Goal: Book appointment/travel/reservation

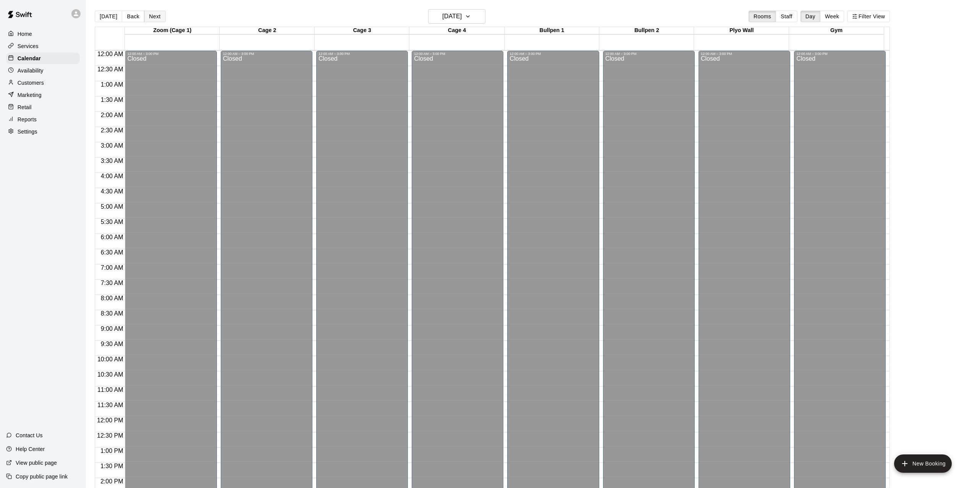
scroll to position [264, 0]
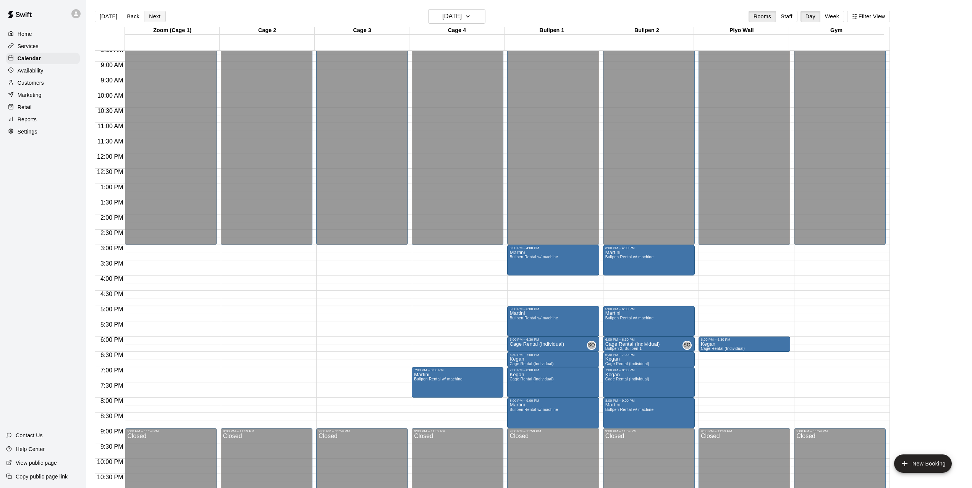
click at [157, 15] on button "Next" at bounding box center [154, 16] width 21 height 11
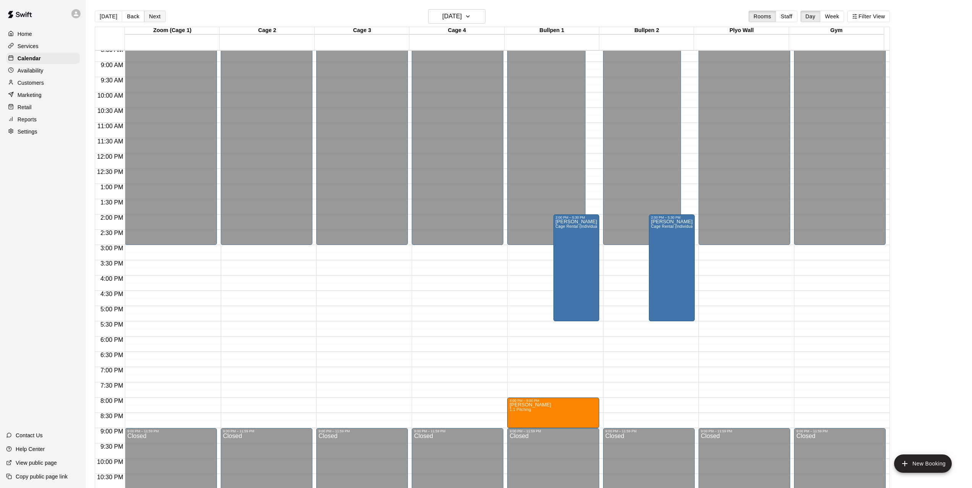
click at [154, 17] on button "Next" at bounding box center [154, 16] width 21 height 11
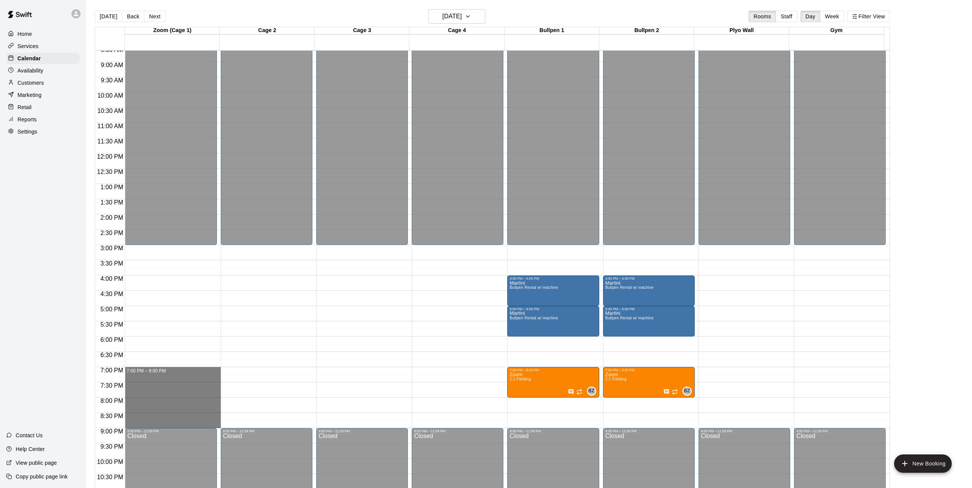
drag, startPoint x: 184, startPoint y: 370, endPoint x: 197, endPoint y: 426, distance: 58.1
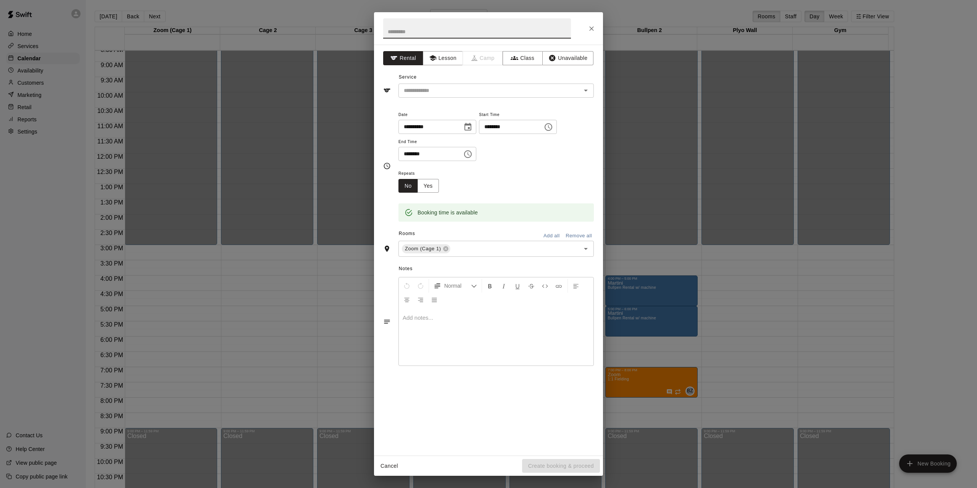
click at [436, 31] on input "text" at bounding box center [477, 28] width 188 height 20
type input "*"
type input "********"
click at [427, 87] on input "text" at bounding box center [485, 91] width 168 height 10
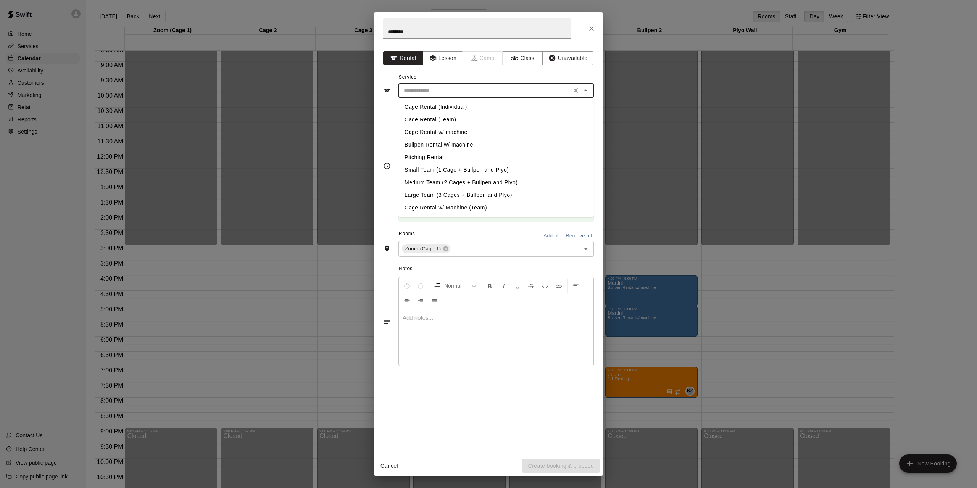
click at [427, 108] on li "Cage Rental (Individual)" at bounding box center [496, 107] width 195 height 13
type input "**********"
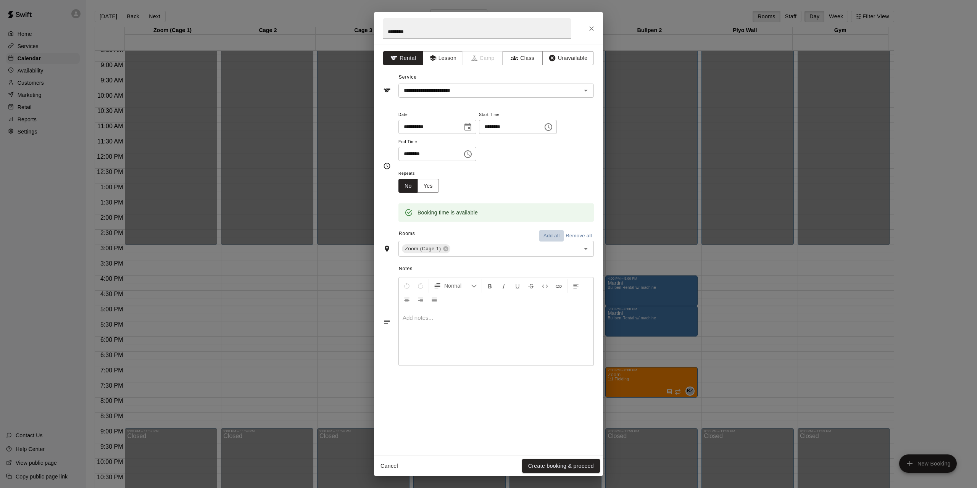
click at [547, 236] on button "Add all" at bounding box center [551, 236] width 24 height 12
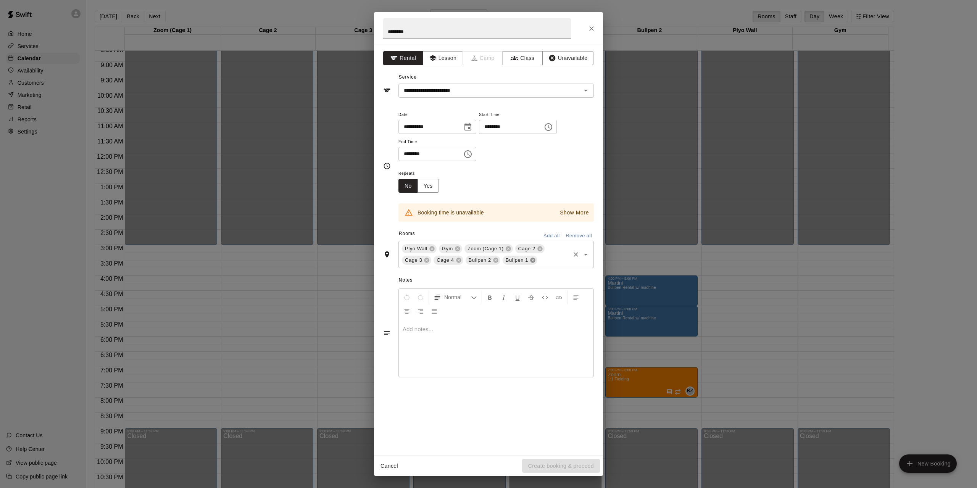
click at [530, 260] on icon at bounding box center [532, 260] width 5 height 5
click at [494, 260] on icon at bounding box center [496, 260] width 6 height 6
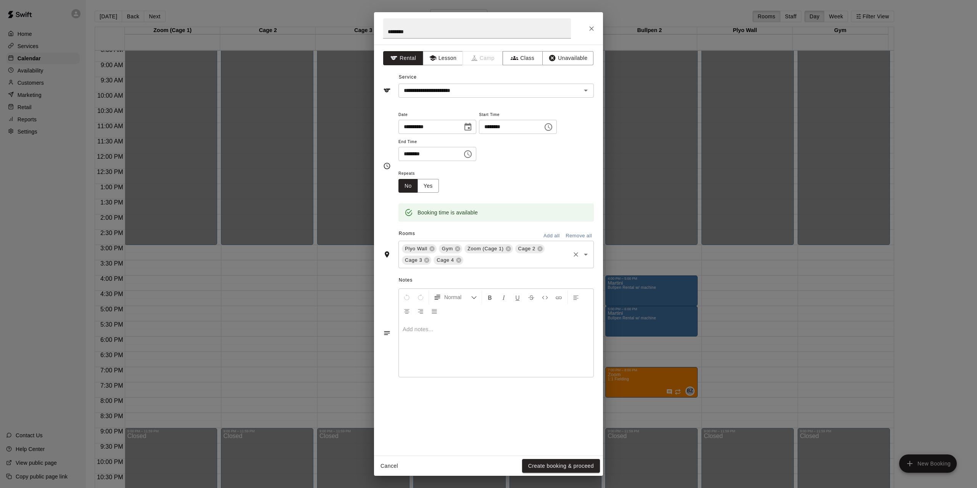
click at [556, 464] on button "Create booking & proceed" at bounding box center [561, 466] width 78 height 14
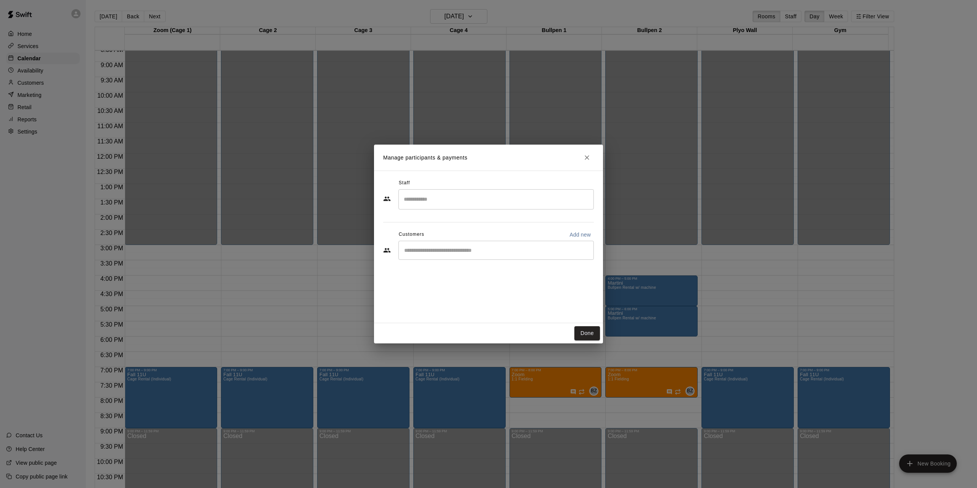
click at [572, 378] on div "Manage participants & payments Staff ​ Customers Add new ​ Done" at bounding box center [488, 244] width 977 height 488
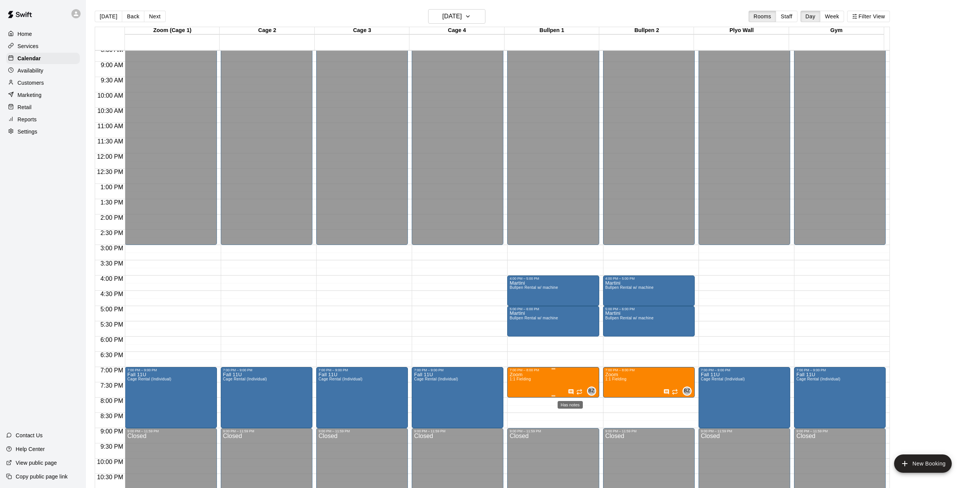
click at [570, 394] on icon "Has notes" at bounding box center [570, 391] width 5 height 5
click at [575, 399] on icon "edit" at bounding box center [574, 397] width 7 height 7
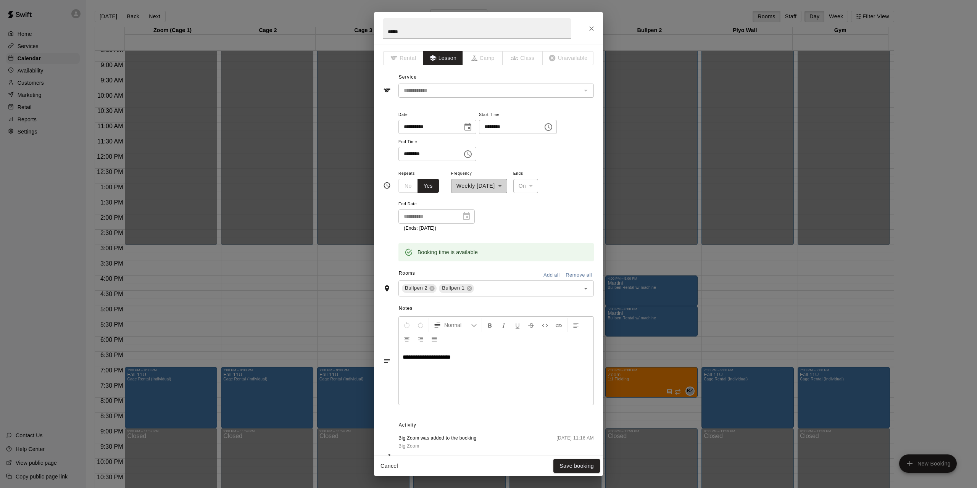
click at [592, 29] on icon "Close" at bounding box center [591, 28] width 5 height 5
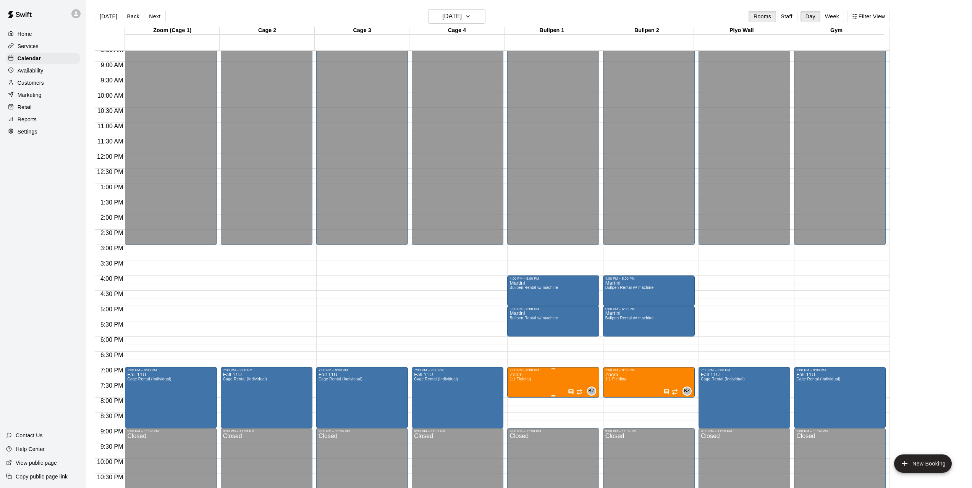
click at [560, 378] on div at bounding box center [488, 244] width 977 height 488
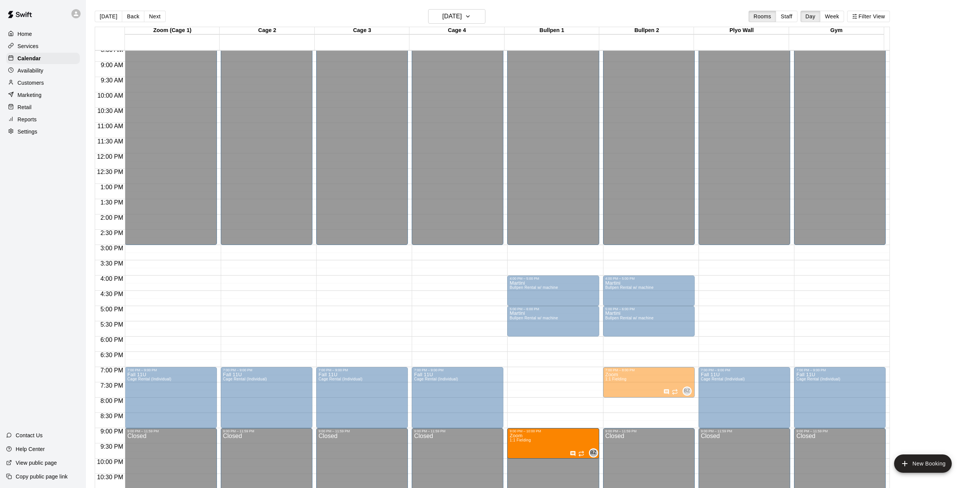
drag, startPoint x: 544, startPoint y: 375, endPoint x: 538, endPoint y: 438, distance: 63.6
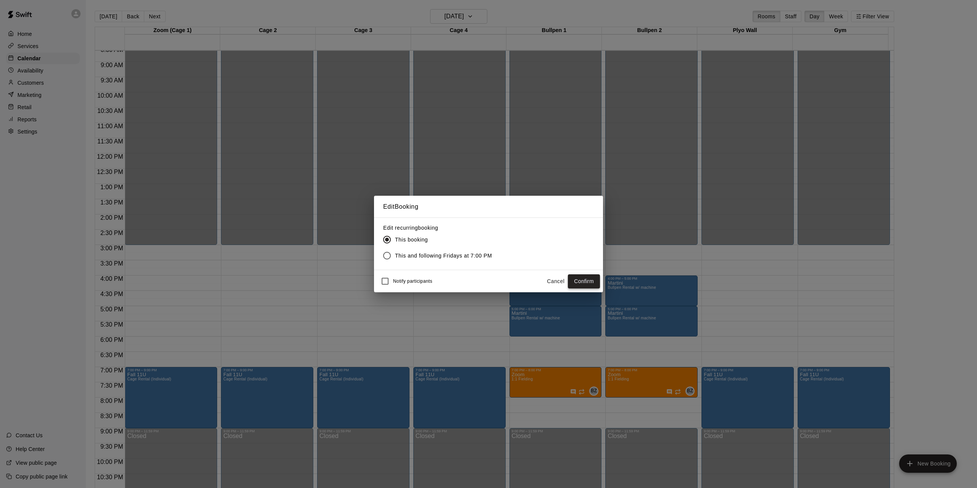
click at [591, 282] on button "Confirm" at bounding box center [584, 281] width 32 height 14
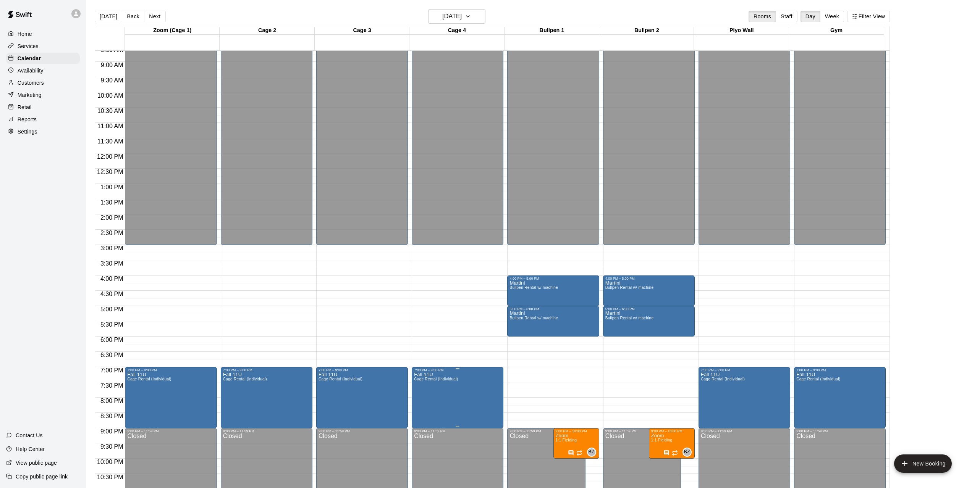
click at [421, 383] on icon "edit" at bounding box center [420, 381] width 9 height 9
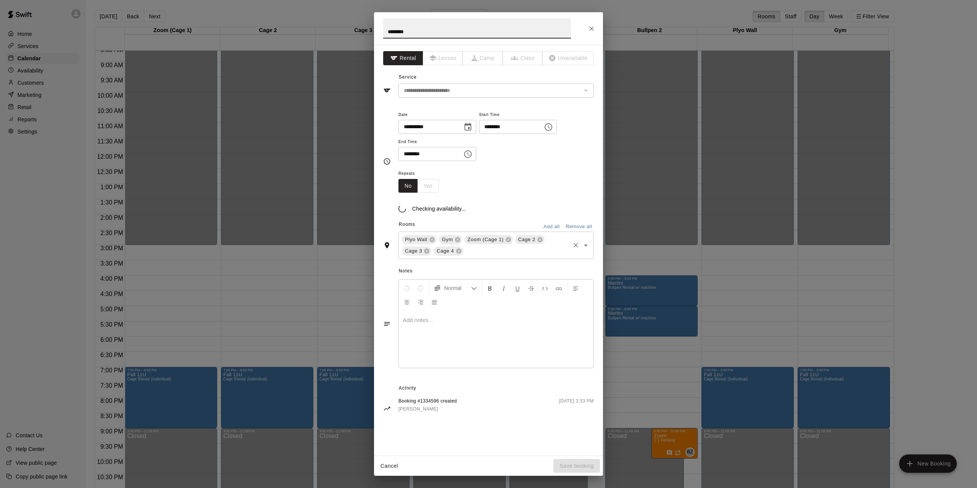
click at [480, 252] on input "text" at bounding box center [517, 252] width 105 height 10
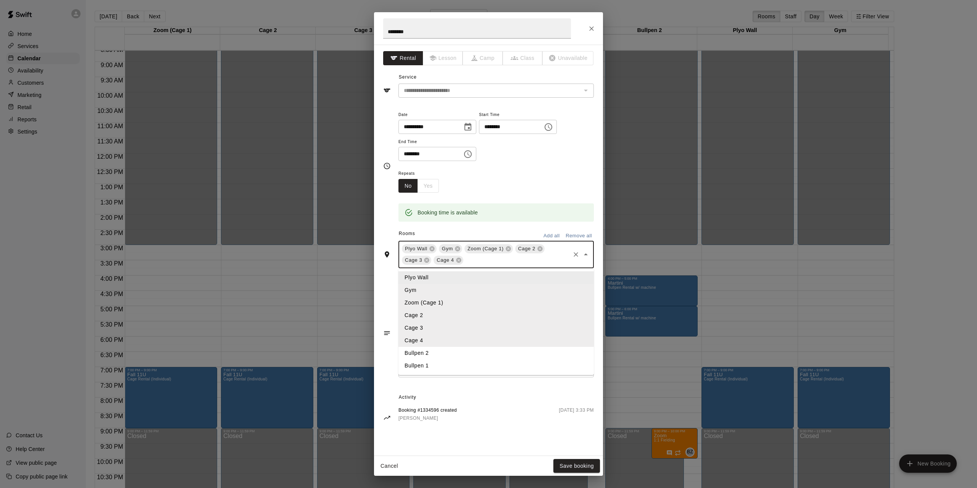
click at [553, 236] on button "Add all" at bounding box center [551, 236] width 24 height 12
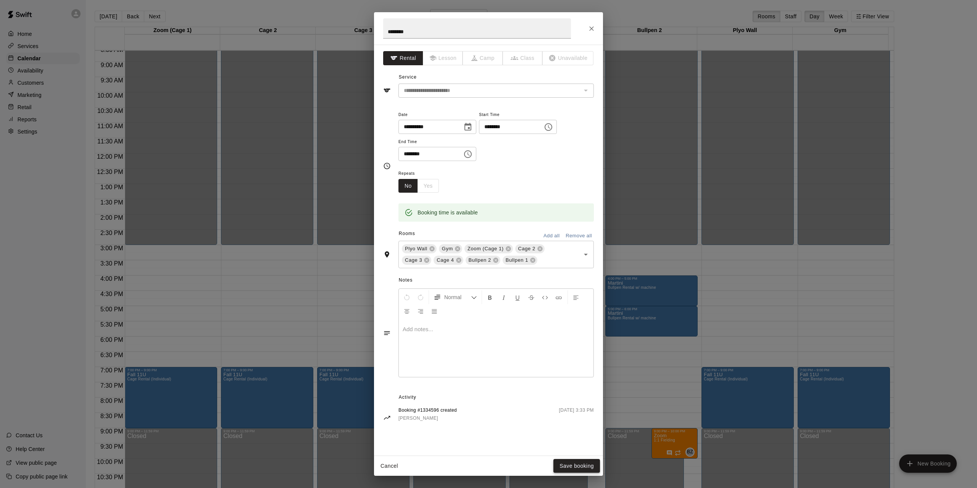
click at [578, 466] on button "Save booking" at bounding box center [577, 466] width 47 height 14
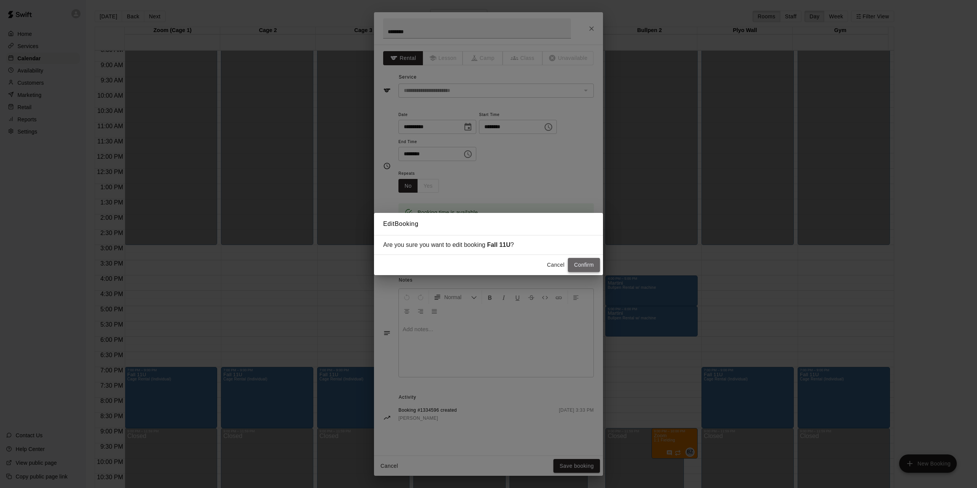
click at [583, 265] on button "Confirm" at bounding box center [584, 265] width 32 height 14
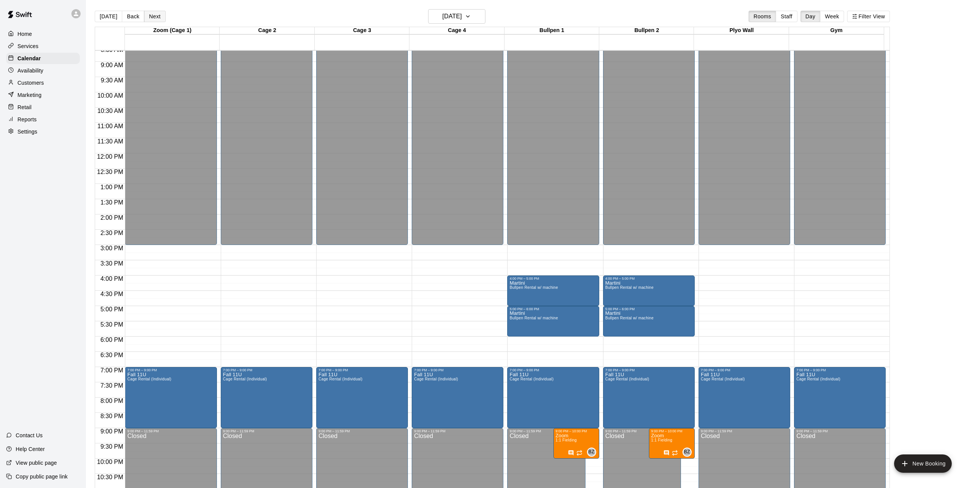
click at [160, 19] on button "Next" at bounding box center [154, 16] width 21 height 11
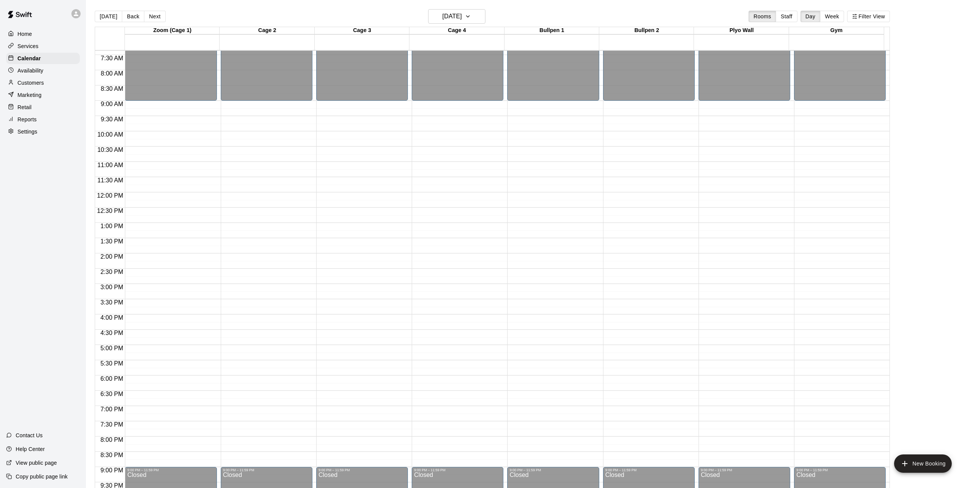
scroll to position [226, 0]
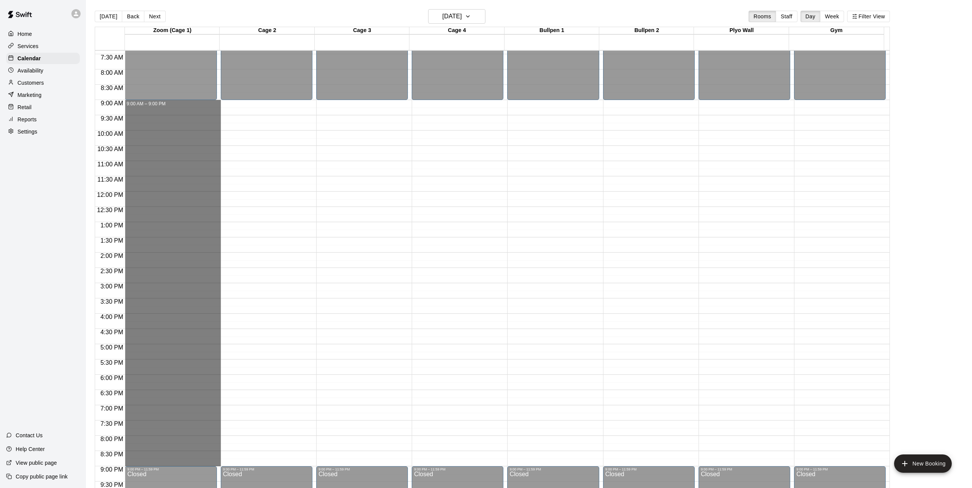
drag, startPoint x: 167, startPoint y: 103, endPoint x: 170, endPoint y: 462, distance: 359.2
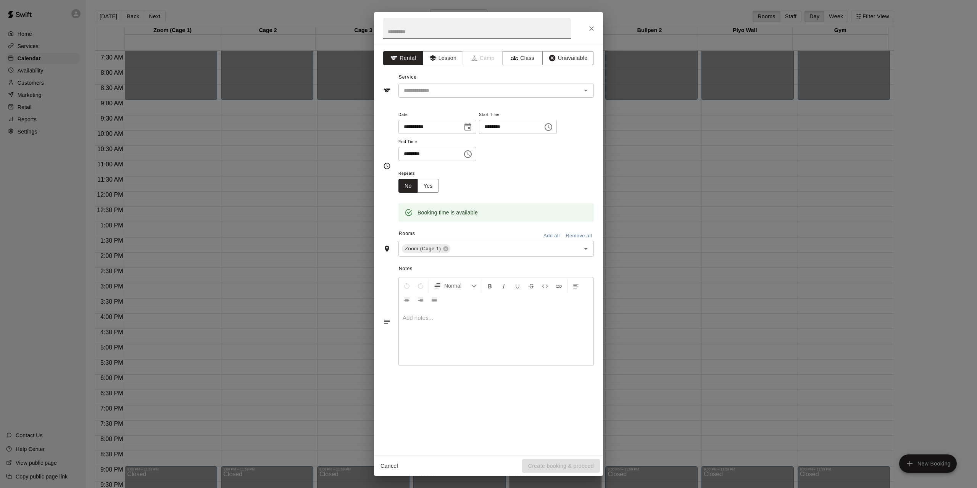
click at [549, 237] on button "Add all" at bounding box center [551, 236] width 24 height 12
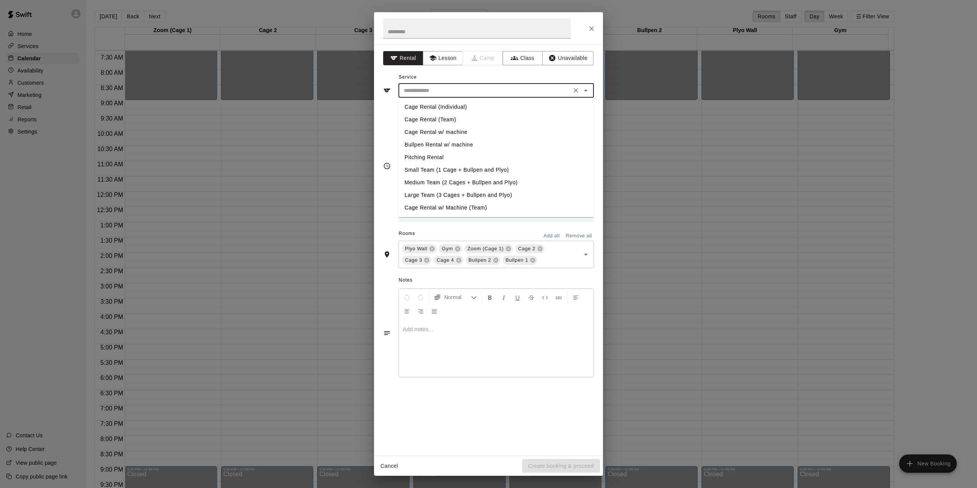
click at [435, 93] on input "text" at bounding box center [485, 91] width 168 height 10
click at [433, 106] on li "Cage Rental (Individual)" at bounding box center [496, 107] width 195 height 13
type input "**********"
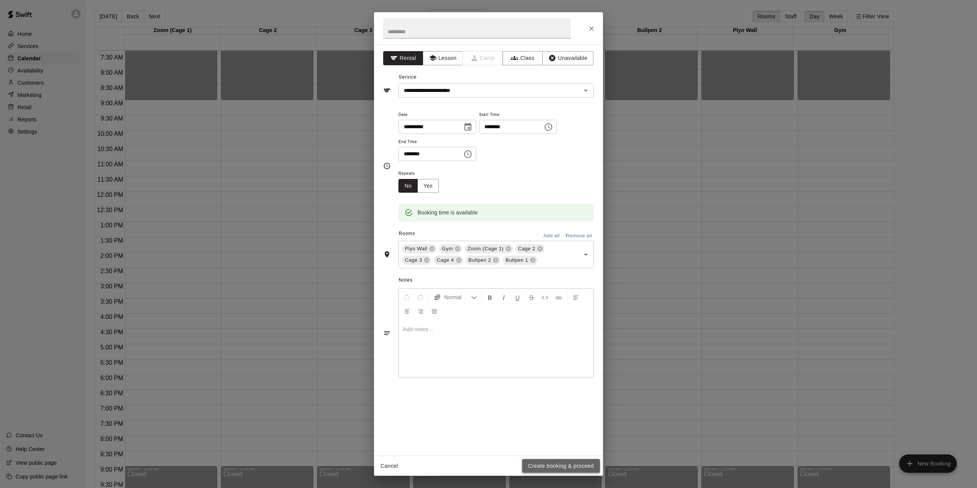
click at [550, 461] on button "Create booking & proceed" at bounding box center [561, 466] width 78 height 14
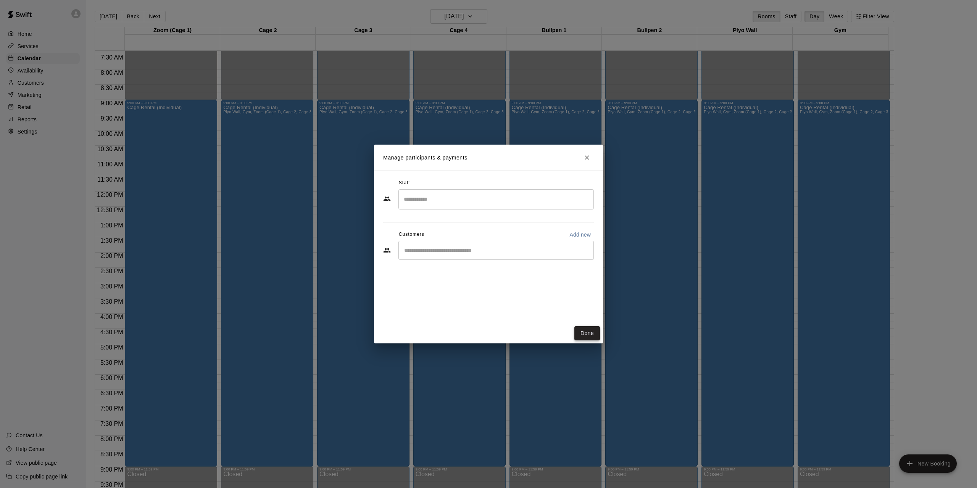
click at [589, 336] on button "Done" at bounding box center [588, 333] width 26 height 14
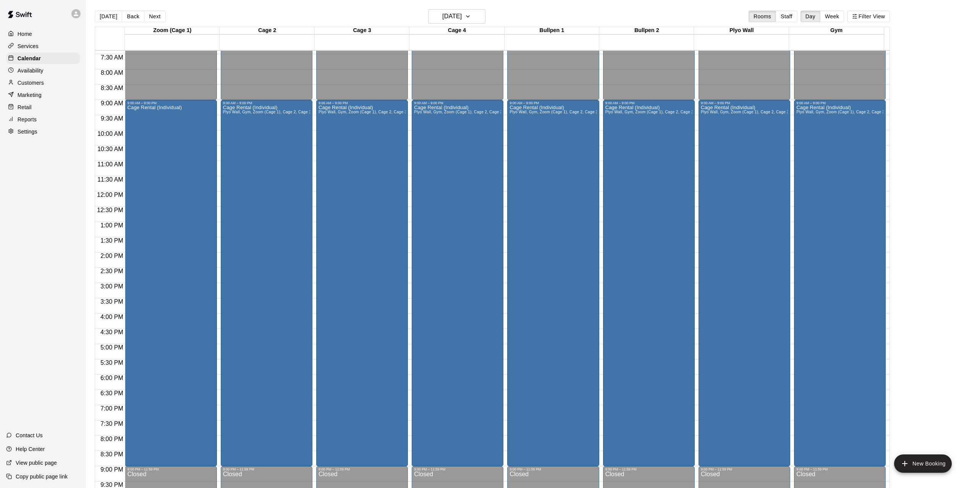
click at [150, 15] on button "Next" at bounding box center [154, 16] width 21 height 11
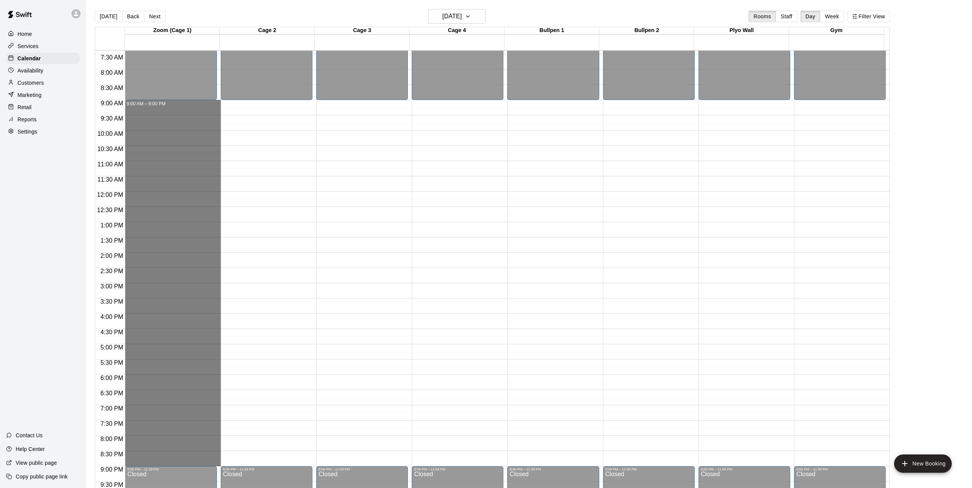
drag, startPoint x: 190, startPoint y: 103, endPoint x: 188, endPoint y: 466, distance: 363.4
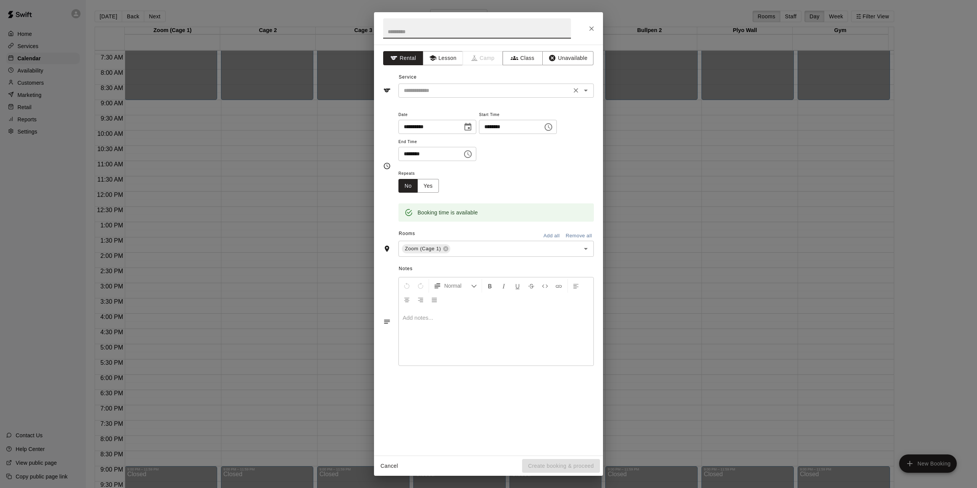
click at [426, 93] on input "text" at bounding box center [485, 91] width 168 height 10
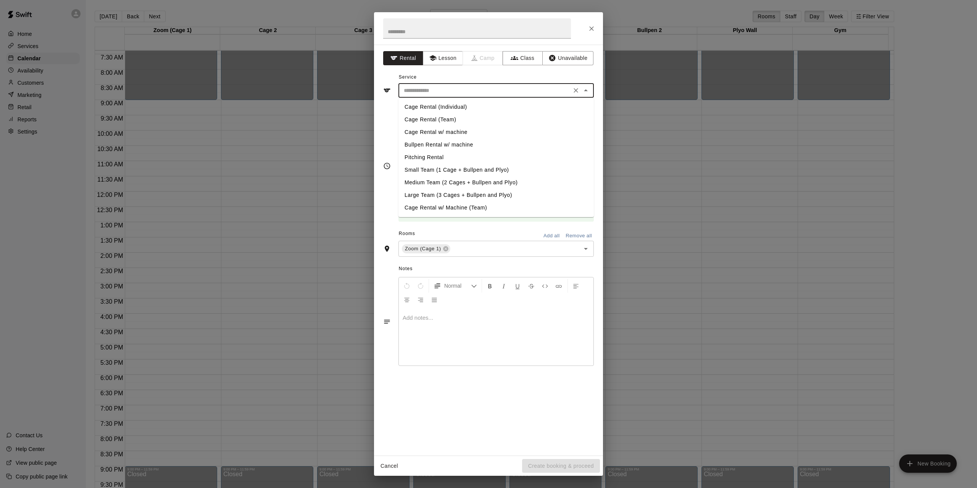
click at [429, 107] on li "Cage Rental (Individual)" at bounding box center [496, 107] width 195 height 13
type input "**********"
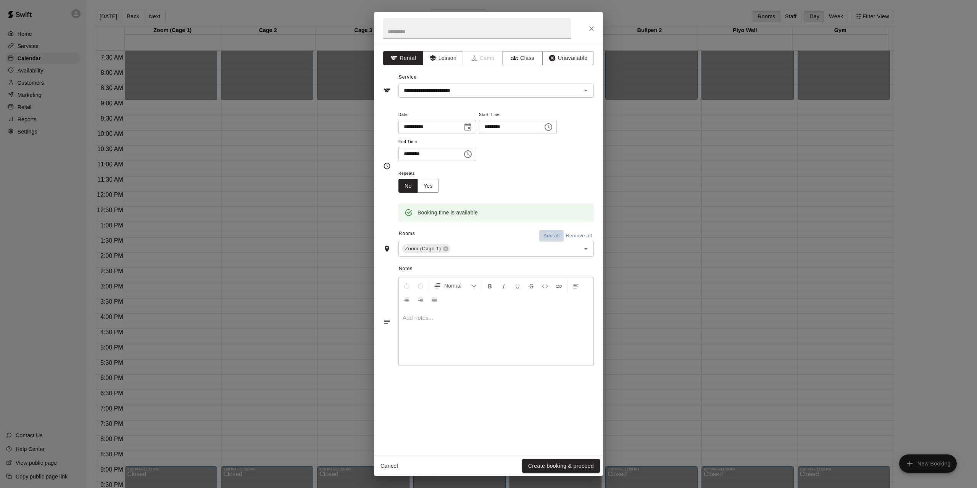
click at [546, 236] on button "Add all" at bounding box center [551, 236] width 24 height 12
click at [552, 466] on button "Create booking & proceed" at bounding box center [561, 466] width 78 height 14
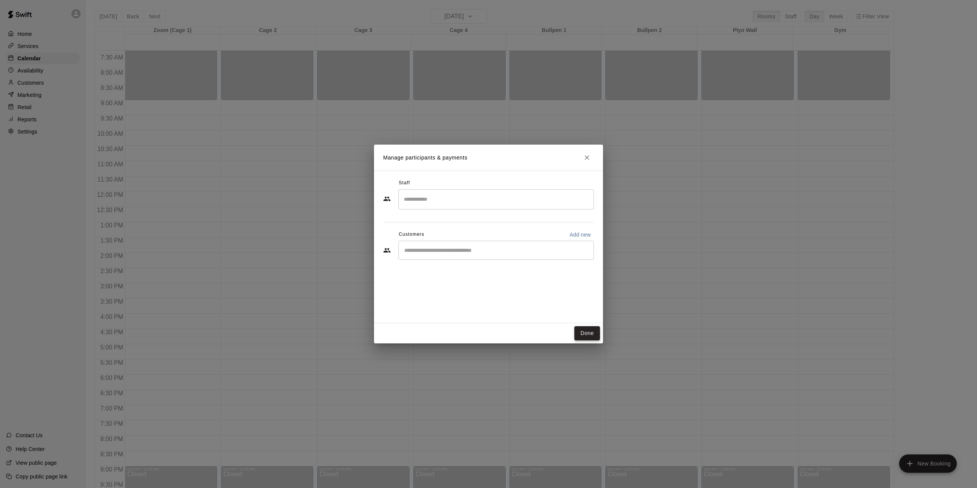
click at [581, 336] on button "Done" at bounding box center [588, 333] width 26 height 14
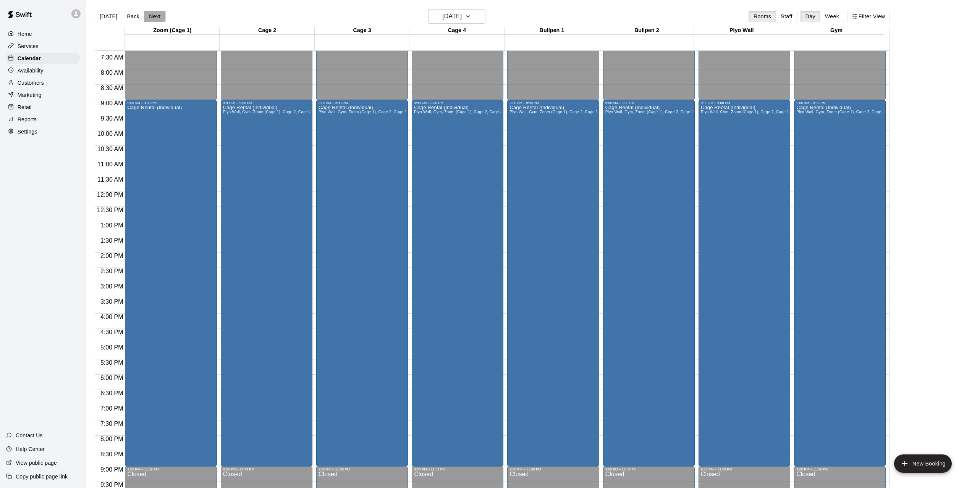
click at [152, 15] on button "Next" at bounding box center [154, 16] width 21 height 11
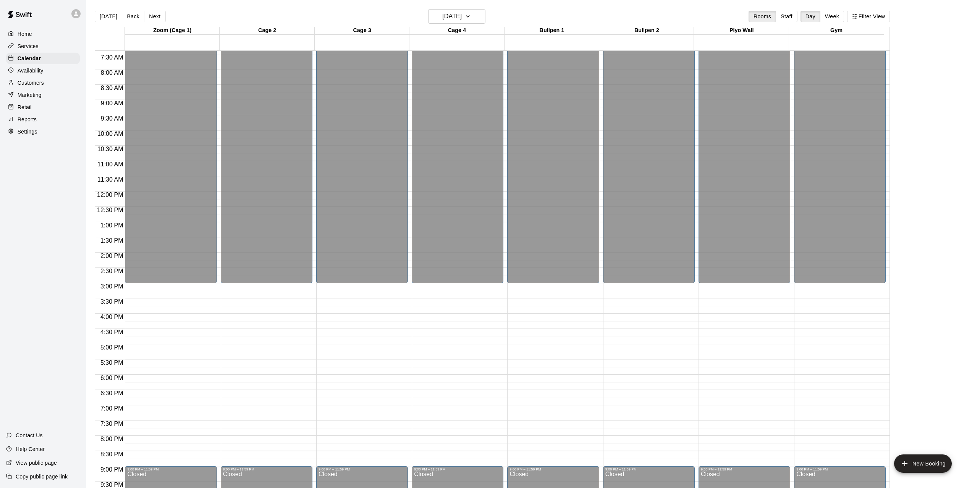
click at [107, 16] on button "[DATE]" at bounding box center [108, 16] width 27 height 11
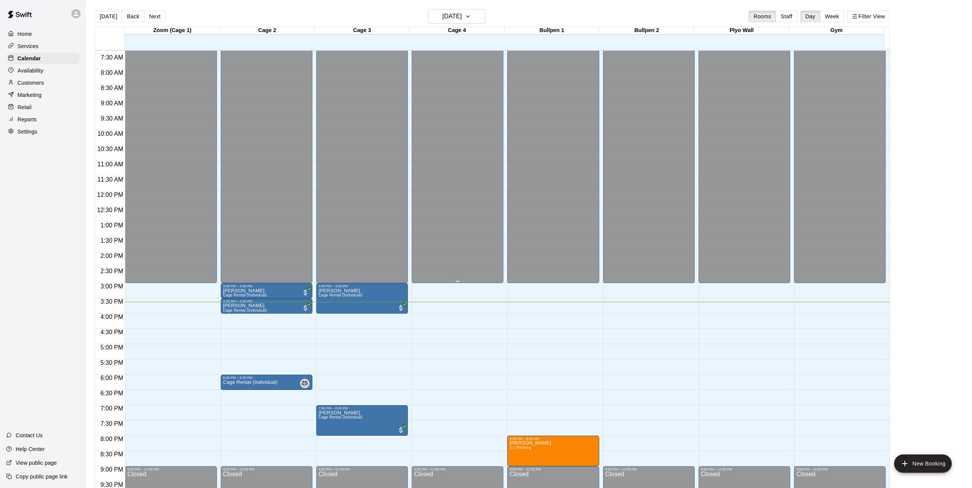
click at [153, 19] on button "Next" at bounding box center [154, 16] width 21 height 11
